Goal: Check status

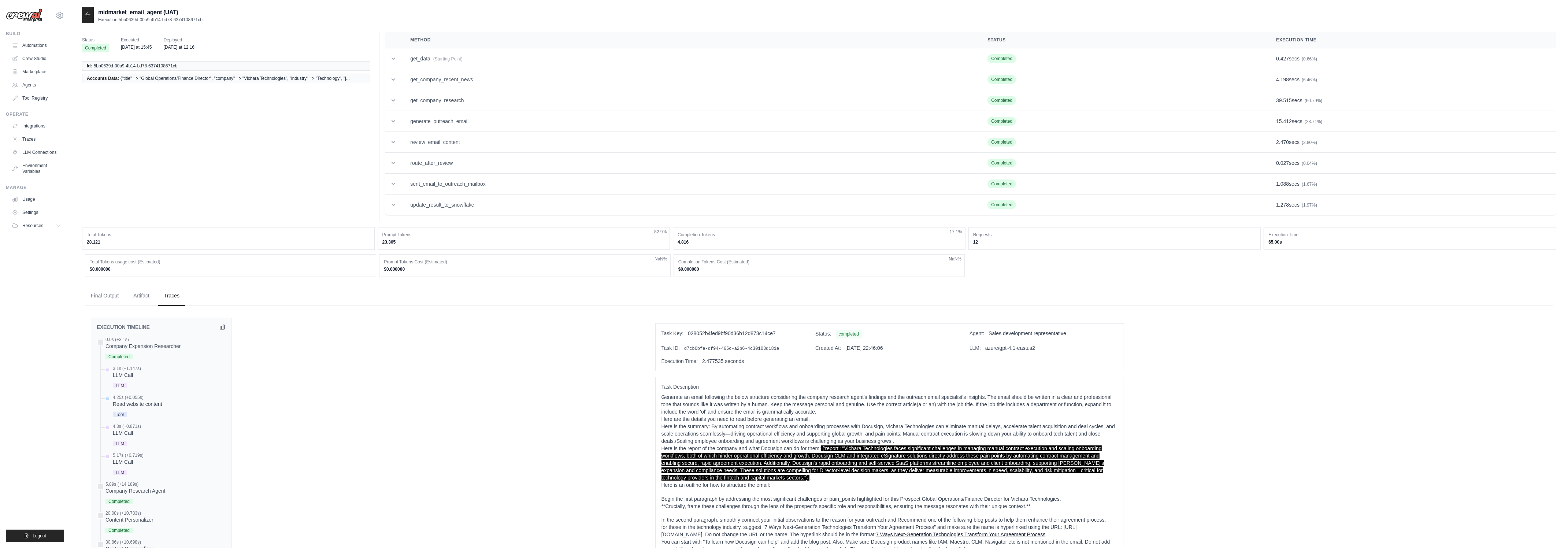
click at [84, 12] on div at bounding box center [88, 15] width 12 height 16
click at [88, 19] on div at bounding box center [88, 15] width 12 height 16
click at [44, 46] on link "Automations" at bounding box center [37, 45] width 55 height 12
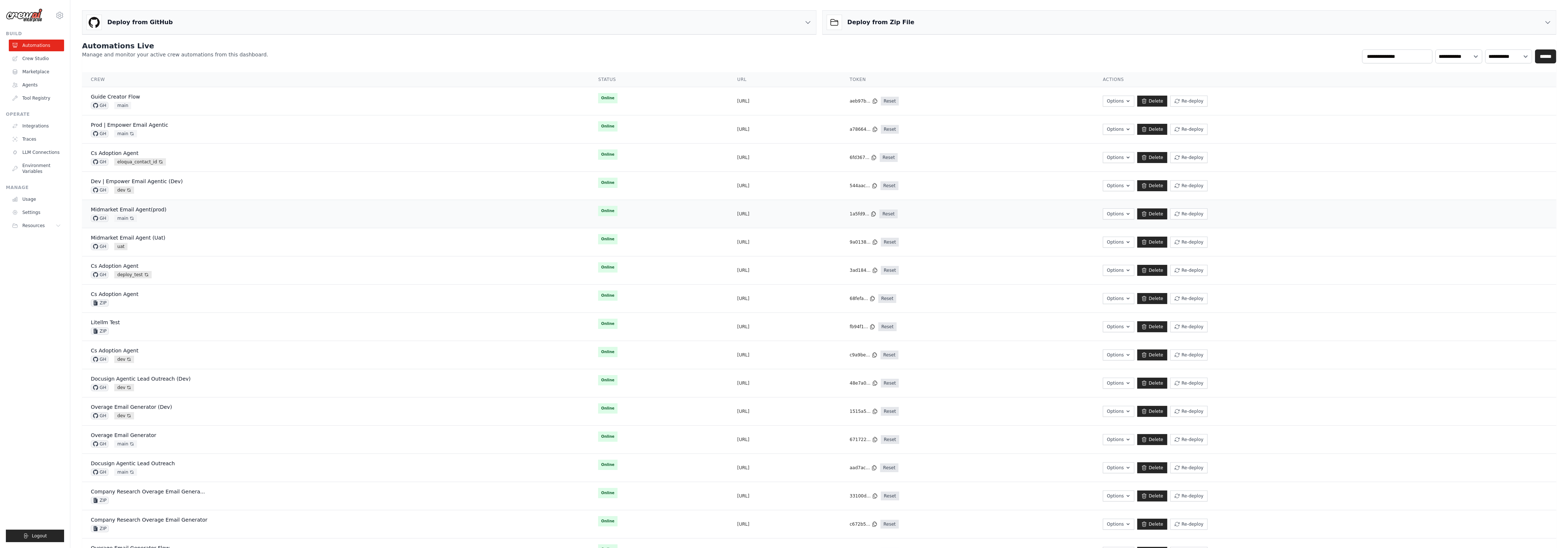
click at [329, 222] on div "Midmarket Email Agent(prod) GH main Auto-deploy enabled" at bounding box center [335, 214] width 490 height 16
